Goal: Task Accomplishment & Management: Use online tool/utility

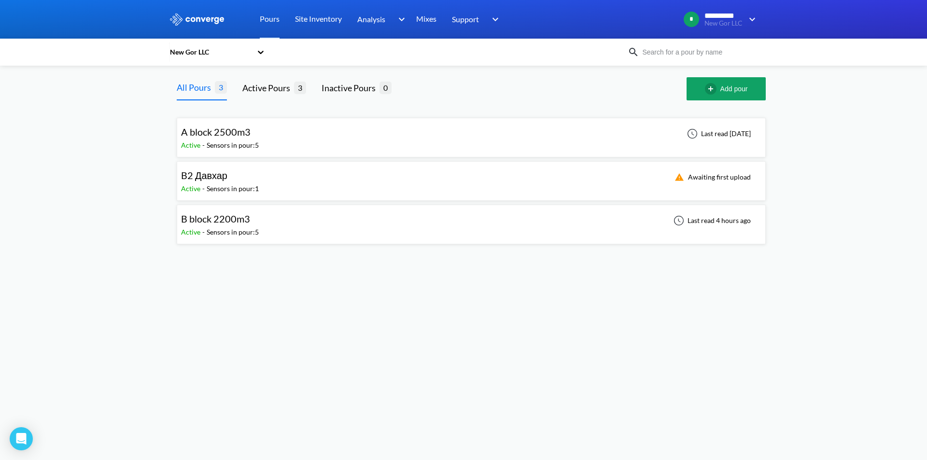
click at [225, 222] on span "B block 2200m3" at bounding box center [215, 219] width 69 height 12
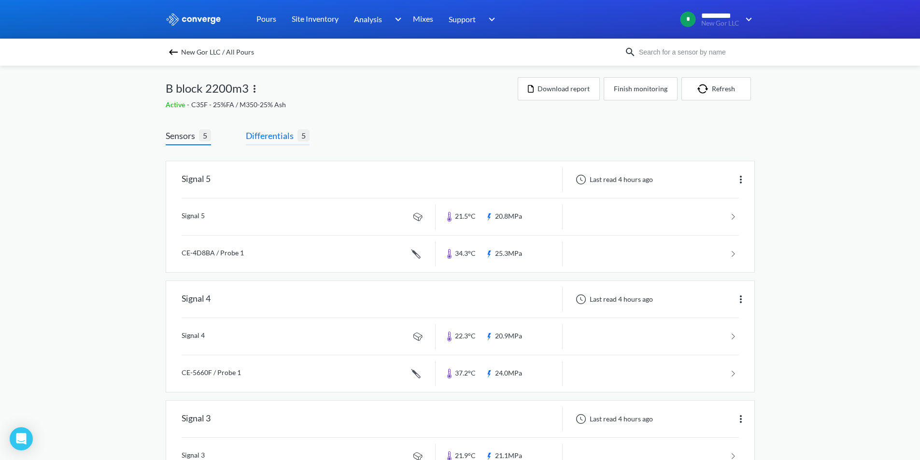
click at [265, 137] on span "Differentials" at bounding box center [272, 136] width 52 height 14
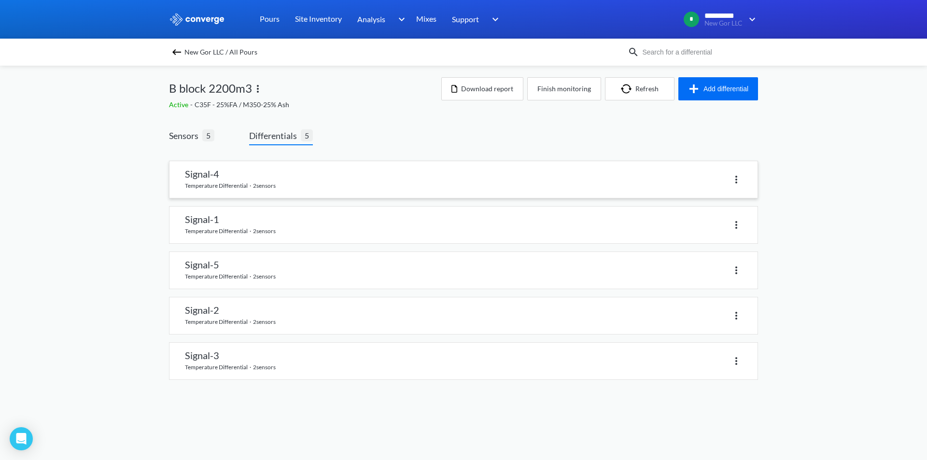
click at [733, 181] on img at bounding box center [736, 180] width 12 height 12
click at [214, 178] on link at bounding box center [463, 179] width 588 height 37
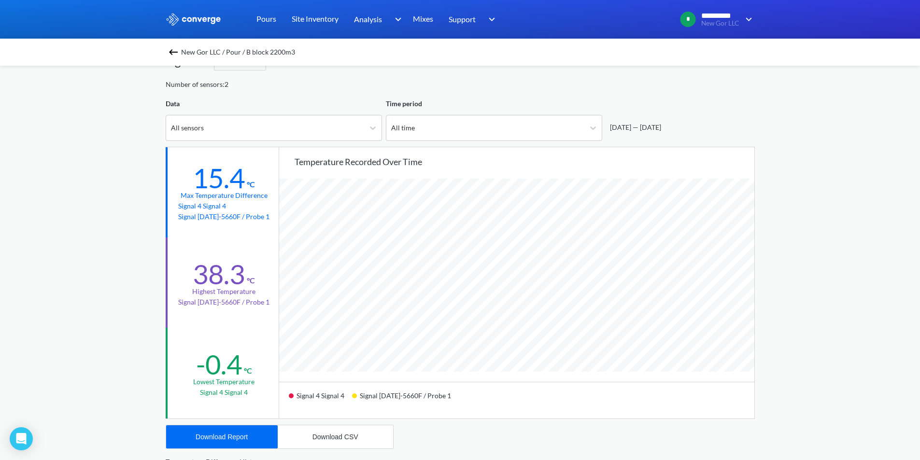
scroll to position [48, 0]
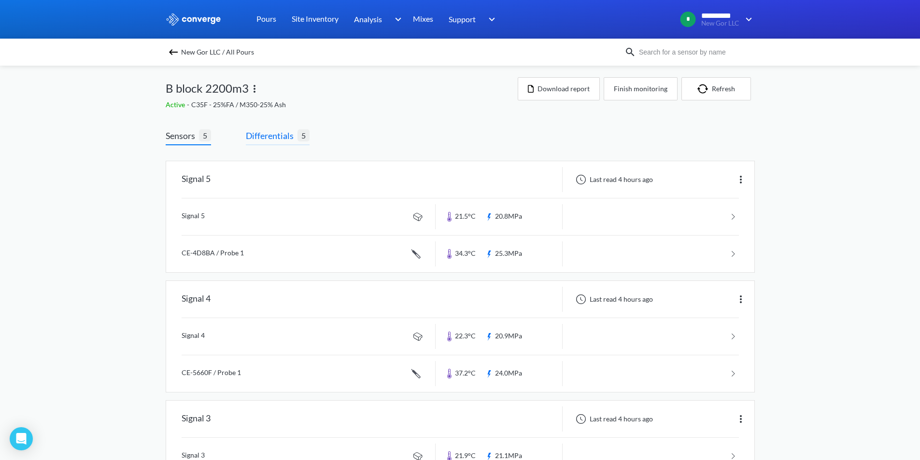
click at [263, 135] on span "Differentials" at bounding box center [272, 136] width 52 height 14
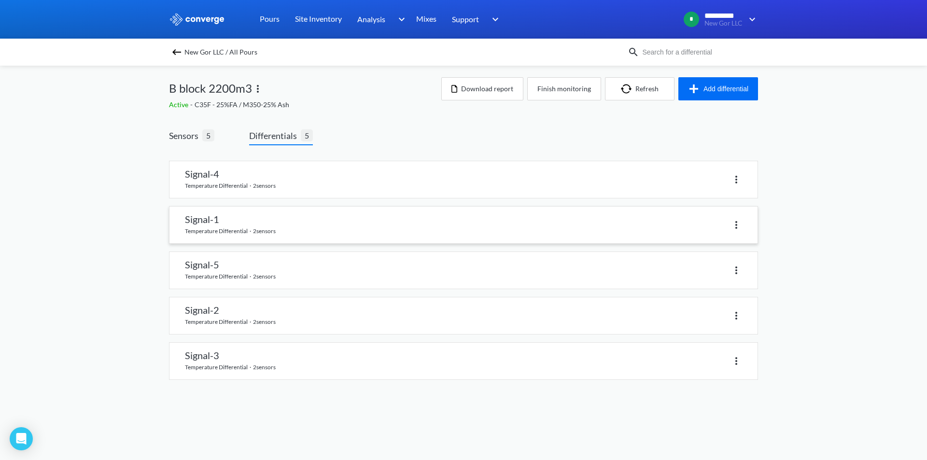
click at [200, 229] on link at bounding box center [463, 225] width 588 height 37
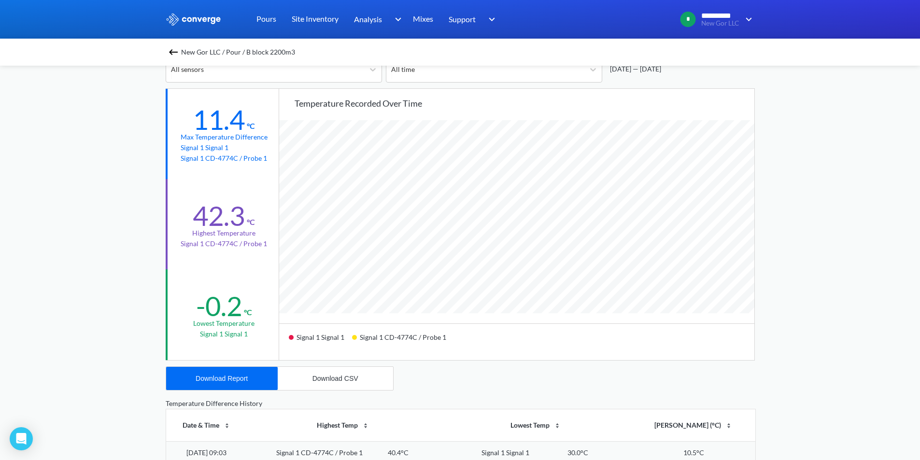
scroll to position [11, 0]
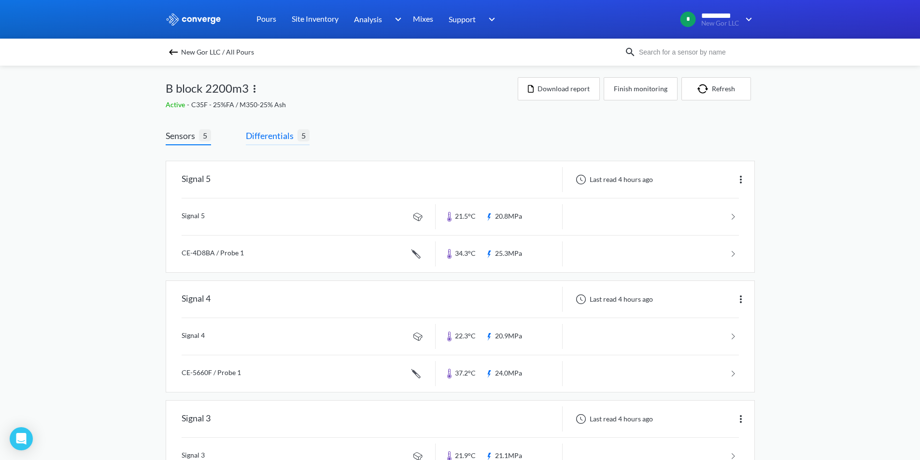
click at [270, 131] on span "Differentials" at bounding box center [272, 136] width 52 height 14
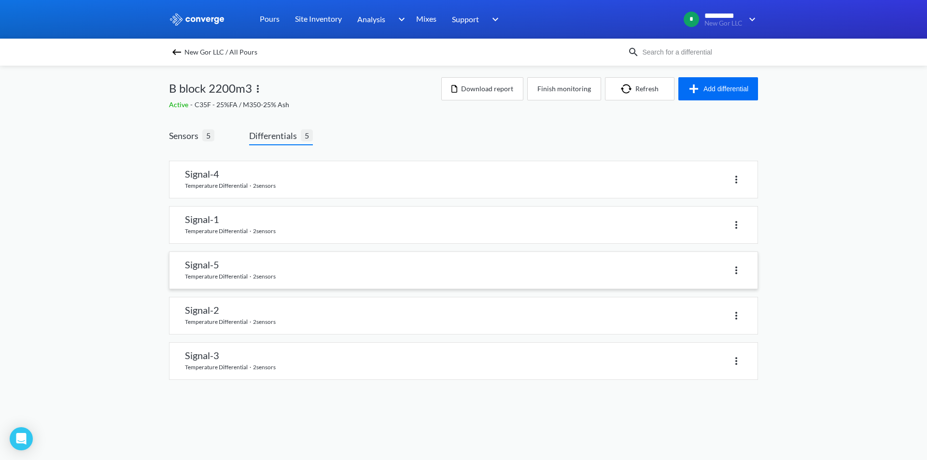
click at [208, 272] on link at bounding box center [463, 270] width 588 height 37
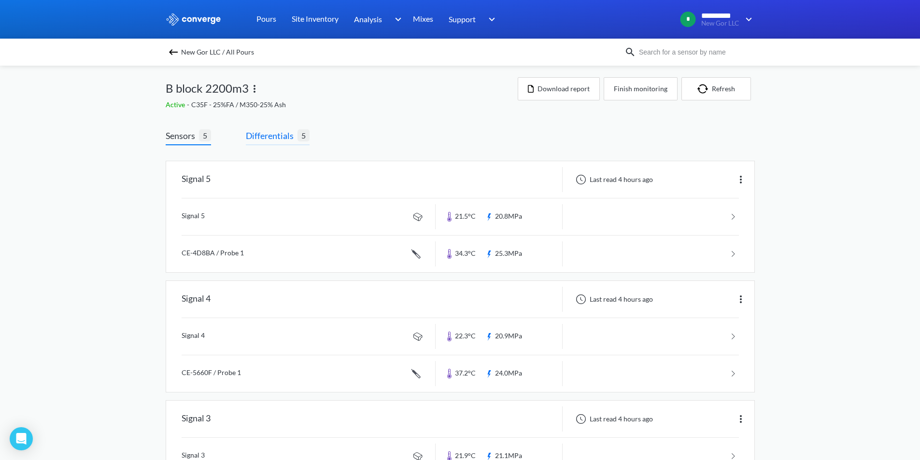
click at [271, 138] on span "Differentials" at bounding box center [272, 136] width 52 height 14
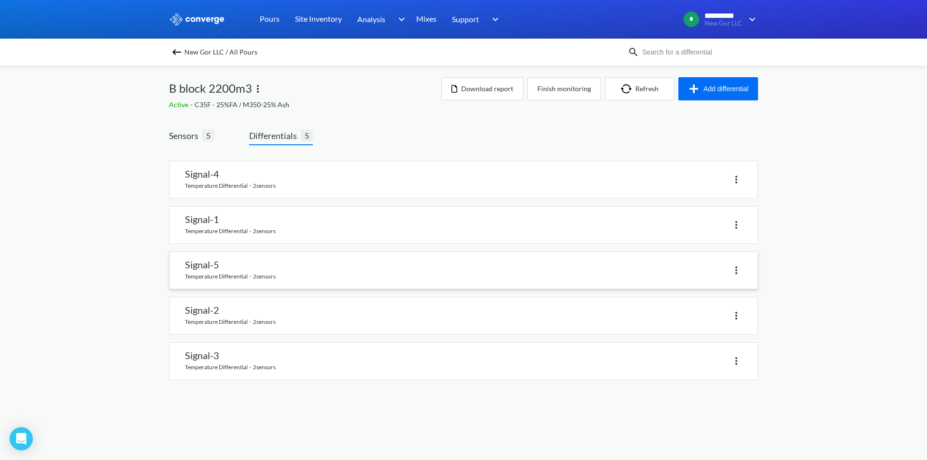
click at [205, 274] on link at bounding box center [463, 270] width 588 height 37
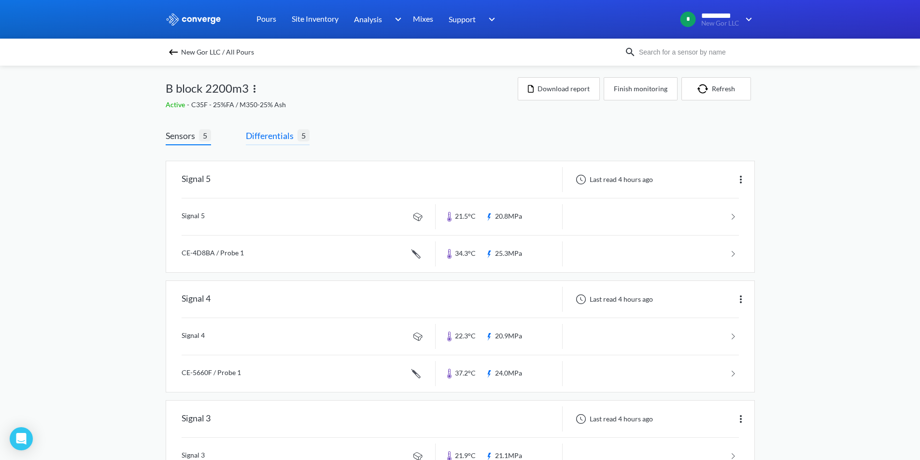
click at [274, 134] on span "Differentials" at bounding box center [272, 136] width 52 height 14
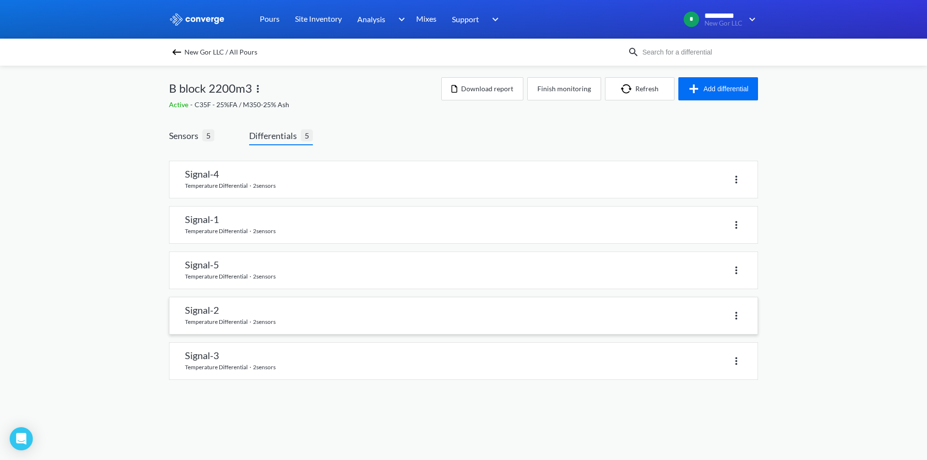
click at [208, 318] on link at bounding box center [463, 315] width 588 height 37
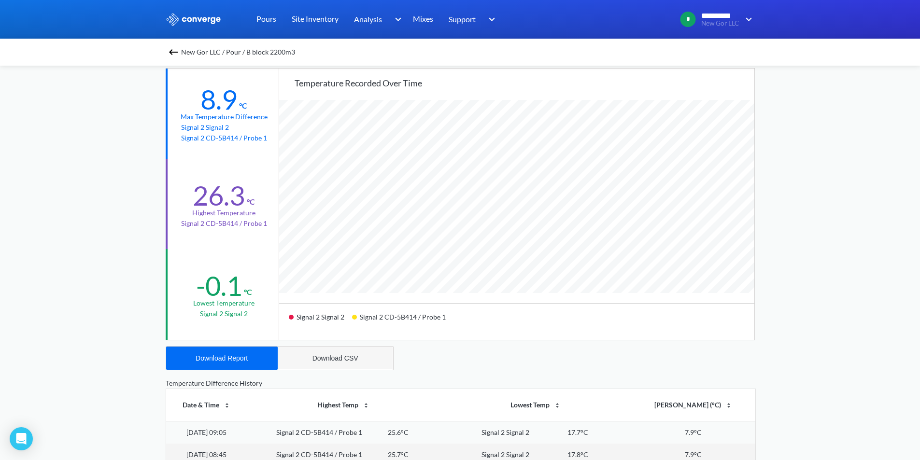
scroll to position [108, 0]
click at [341, 358] on div "Download CSV" at bounding box center [335, 360] width 46 height 8
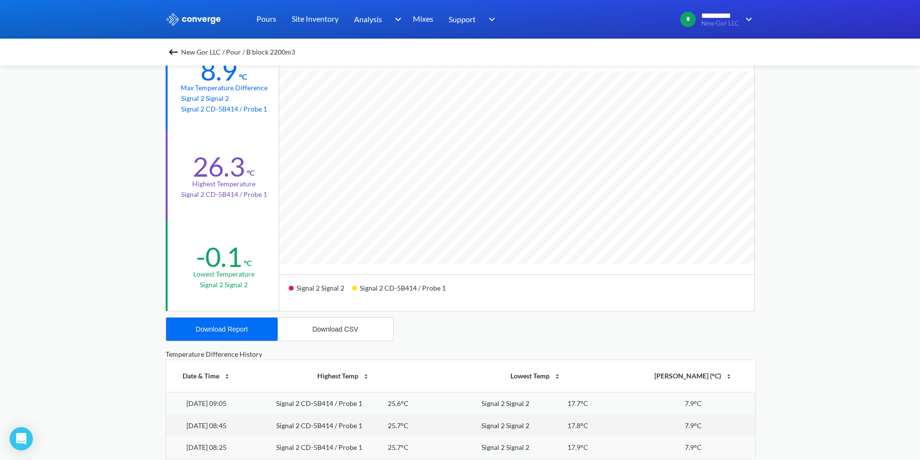
scroll to position [156, 0]
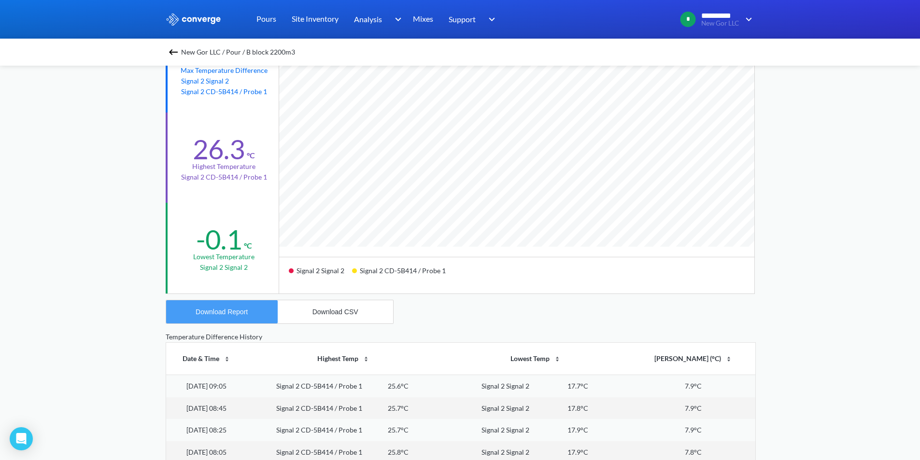
click at [245, 310] on div "Download Report" at bounding box center [222, 312] width 52 height 8
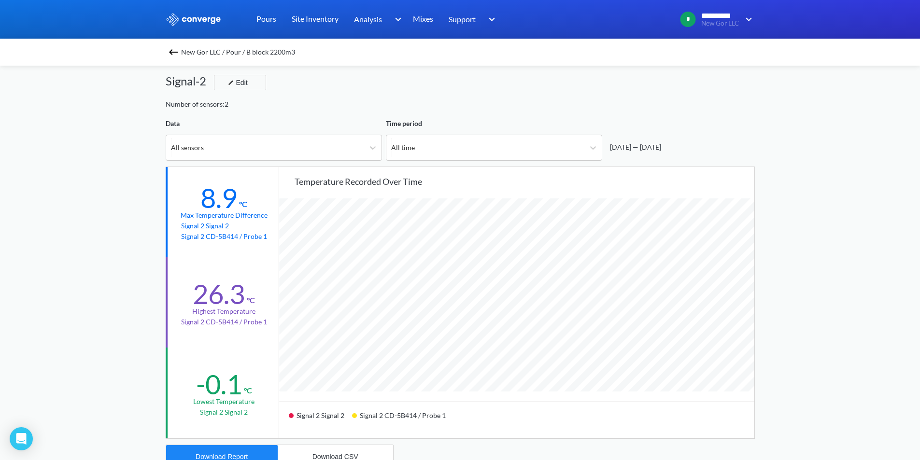
scroll to position [0, 0]
